Goal: Entertainment & Leisure: Consume media (video, audio)

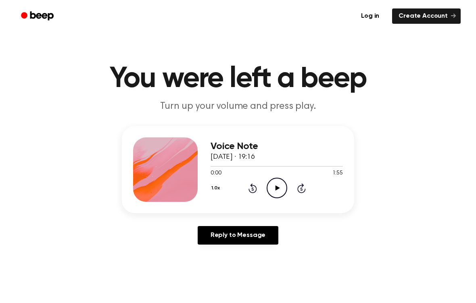
click at [272, 188] on icon "Play Audio" at bounding box center [277, 188] width 21 height 21
click at [276, 186] on icon "Pause Audio" at bounding box center [277, 188] width 21 height 21
click at [273, 189] on icon "Play Audio" at bounding box center [277, 188] width 21 height 21
click at [278, 182] on icon "Pause Audio" at bounding box center [277, 188] width 21 height 21
click at [271, 184] on icon "Play Audio" at bounding box center [277, 188] width 21 height 21
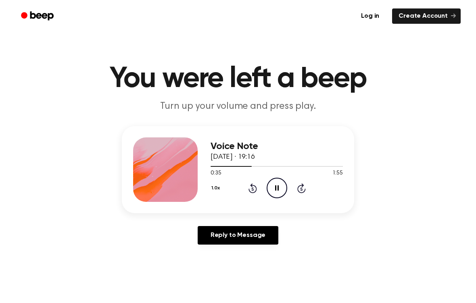
click at [279, 190] on icon "Pause Audio" at bounding box center [277, 188] width 21 height 21
click at [275, 188] on icon "Play Audio" at bounding box center [277, 188] width 21 height 21
click at [276, 187] on icon at bounding box center [277, 188] width 4 height 5
click at [278, 191] on icon "Play Audio" at bounding box center [277, 188] width 21 height 21
click at [276, 187] on icon at bounding box center [277, 188] width 4 height 5
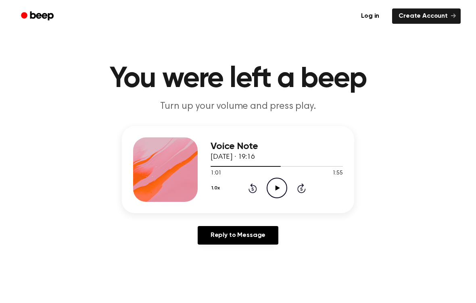
click at [279, 196] on icon "Play Audio" at bounding box center [277, 188] width 21 height 21
click at [276, 188] on icon at bounding box center [277, 188] width 4 height 5
click at [273, 188] on icon "Play Audio" at bounding box center [277, 188] width 21 height 21
click at [276, 190] on icon at bounding box center [277, 188] width 4 height 5
